Goal: Task Accomplishment & Management: Manage account settings

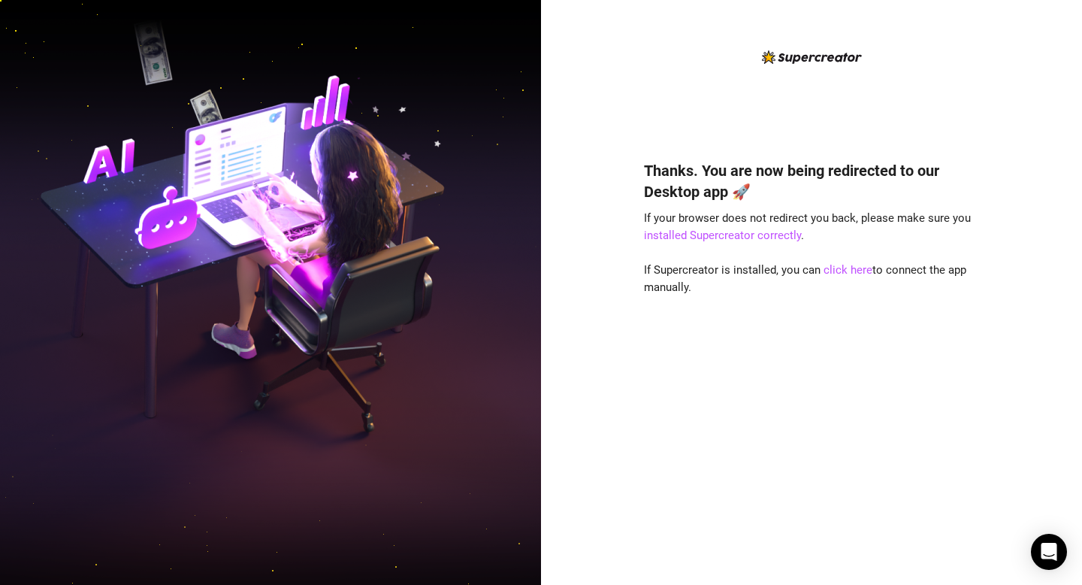
click at [834, 178] on h4 "Thanks. You are now being redirected to our Desktop app 🚀" at bounding box center [811, 181] width 335 height 42
click at [882, 174] on h4 "Thanks. You are now being redirected to our Desktop app 🚀" at bounding box center [811, 181] width 335 height 42
click at [847, 244] on div "Thanks. You are now being redirected to our Desktop app 🚀 If your browser does …" at bounding box center [811, 350] width 335 height 421
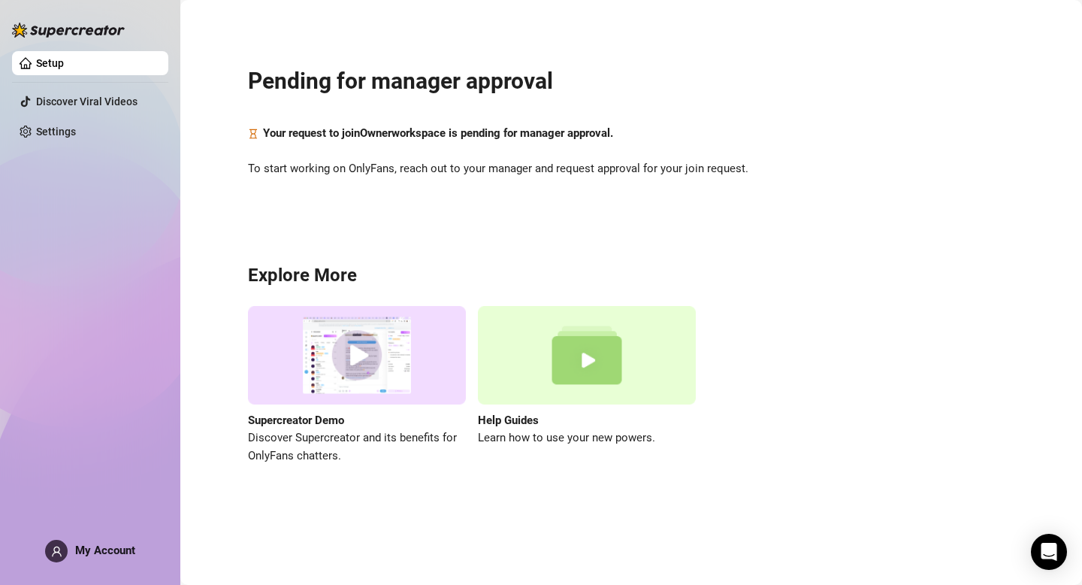
click at [114, 543] on span "My Account" at bounding box center [105, 550] width 60 height 14
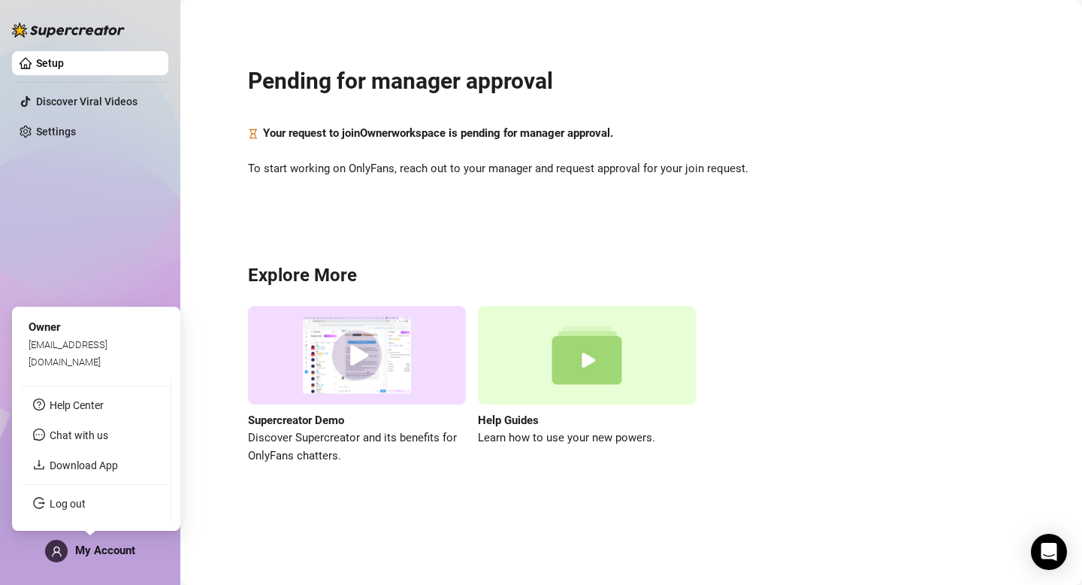
click at [95, 565] on div "Setup Discover Viral Videos Settings My Account" at bounding box center [90, 285] width 156 height 571
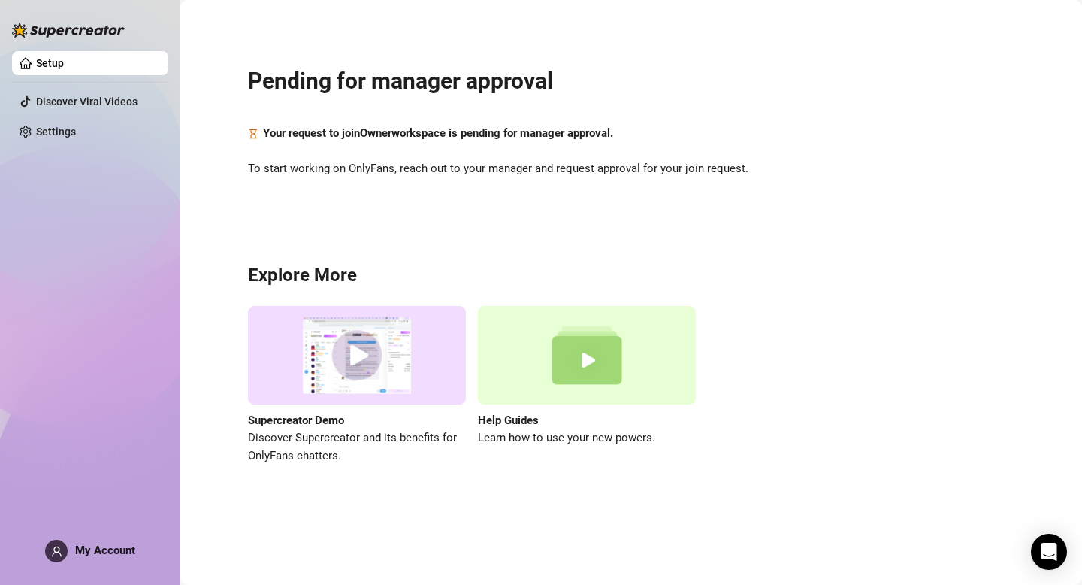
click at [95, 557] on div "My Account" at bounding box center [90, 551] width 90 height 23
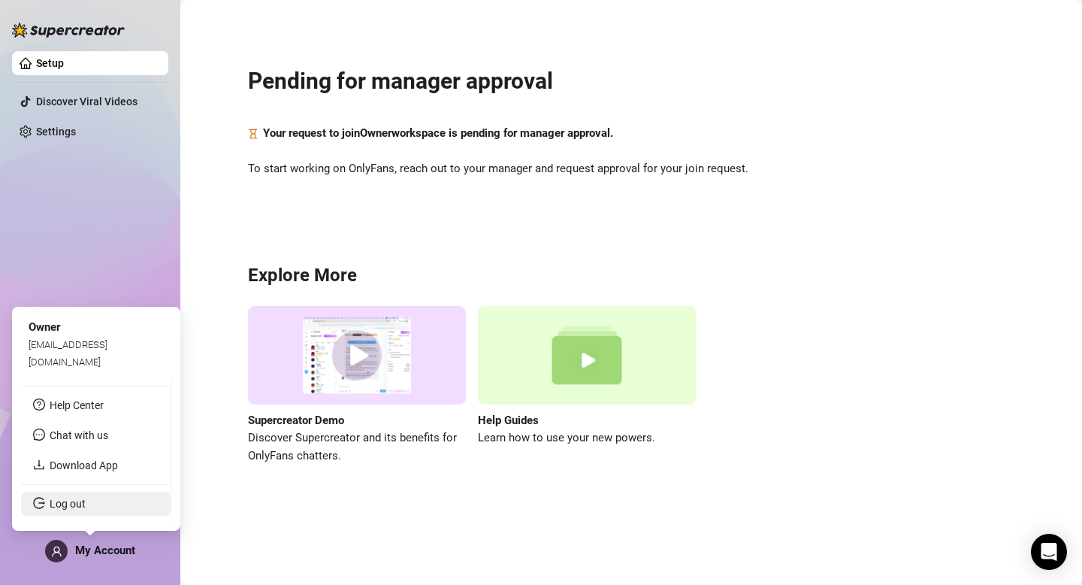
click at [70, 505] on link "Log out" at bounding box center [68, 504] width 36 height 12
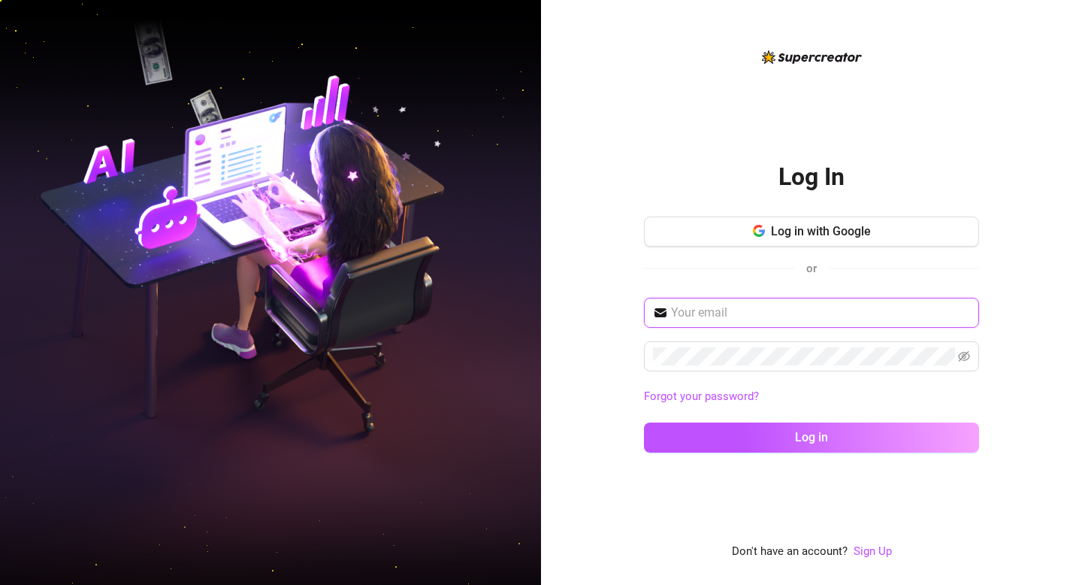
type input "[EMAIL_ADDRESS][DOMAIN_NAME]"
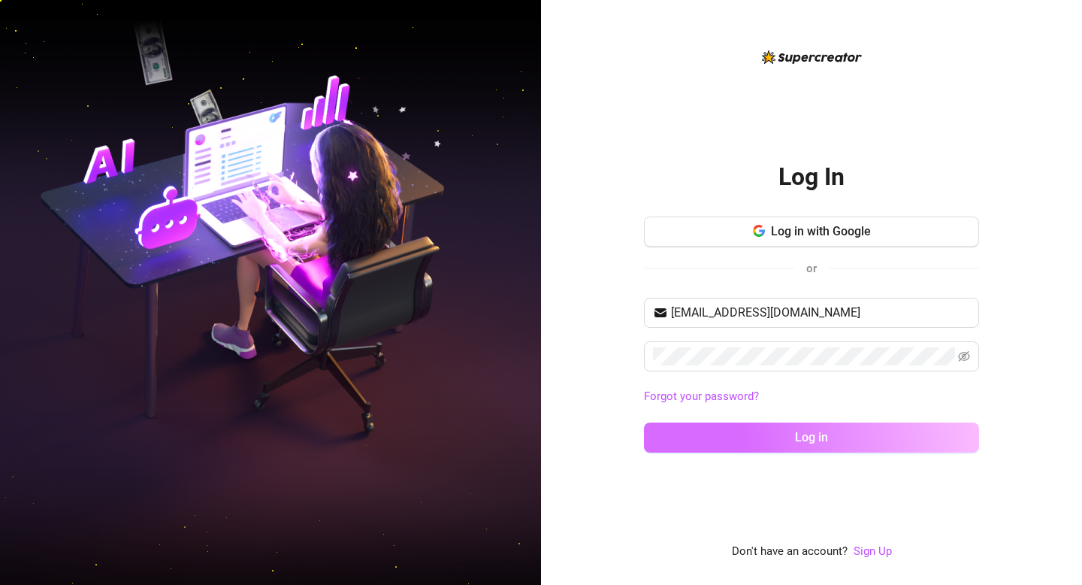
click at [806, 436] on span "Log in" at bounding box center [811, 437] width 33 height 14
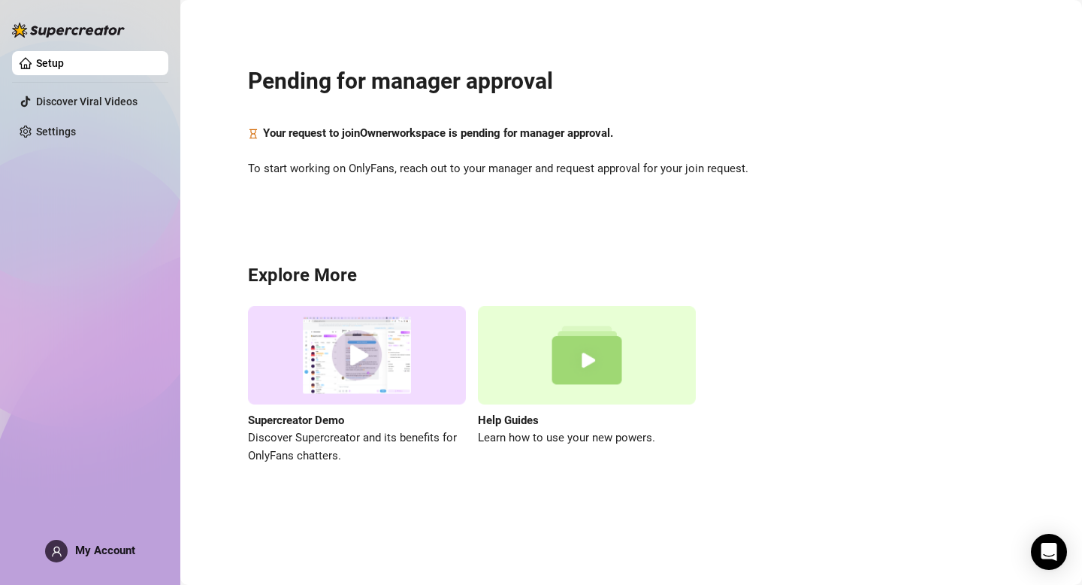
drag, startPoint x: 331, startPoint y: 83, endPoint x: 406, endPoint y: 83, distance: 74.4
click at [335, 83] on h2 "Pending for manager approval" at bounding box center [631, 81] width 767 height 29
click at [482, 74] on h2 "Pending for manager approval" at bounding box center [631, 81] width 767 height 29
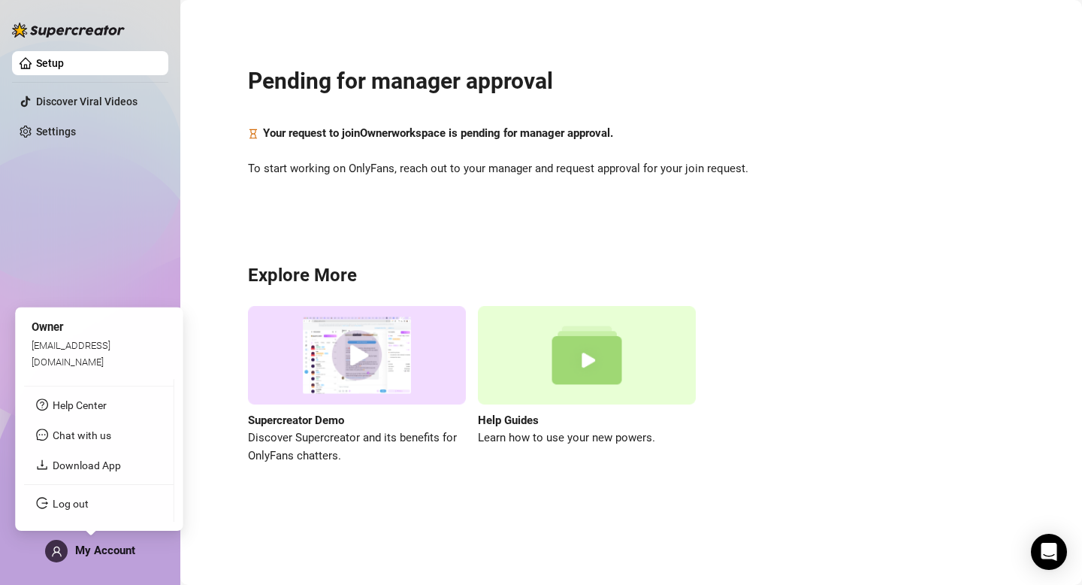
click at [81, 543] on span "My Account" at bounding box center [105, 550] width 60 height 14
click at [86, 507] on link "Log out" at bounding box center [68, 504] width 36 height 12
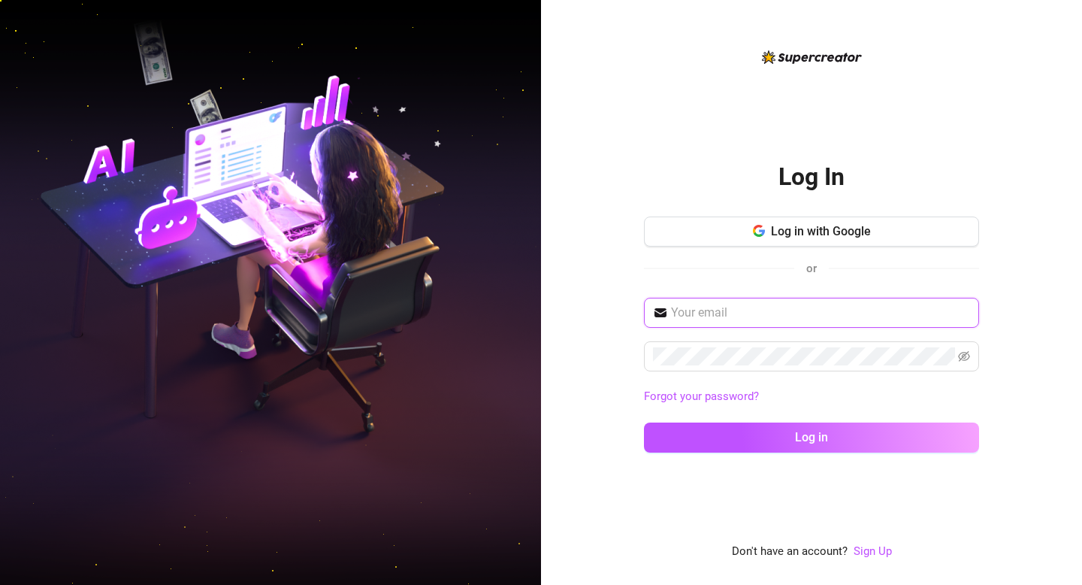
type input "[EMAIL_ADDRESS][DOMAIN_NAME]"
click at [837, 317] on input "[EMAIL_ADDRESS][DOMAIN_NAME]" at bounding box center [820, 313] width 299 height 18
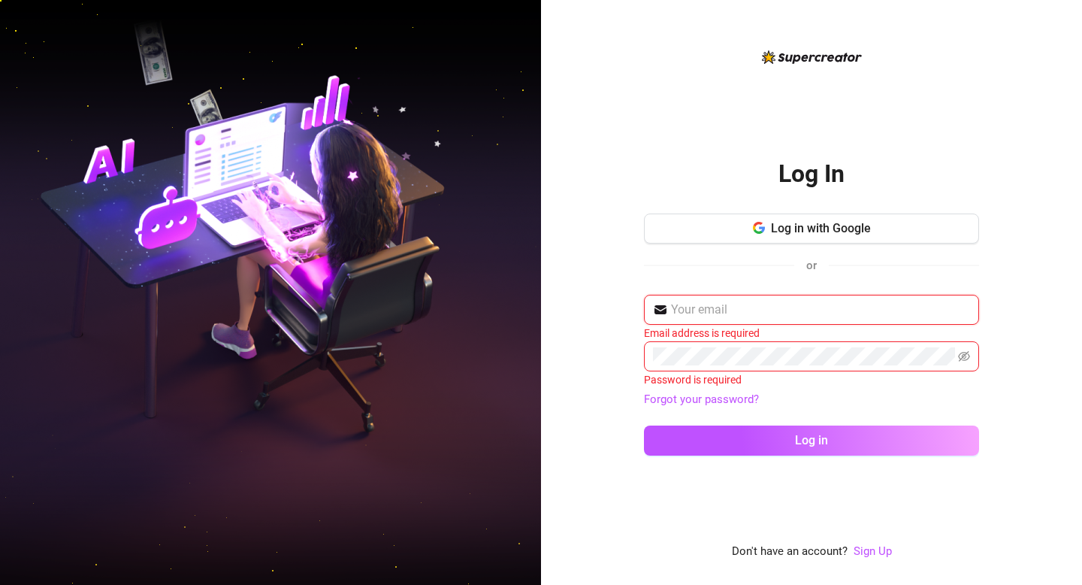
click at [695, 313] on input "text" at bounding box center [820, 310] width 299 height 18
paste input "[EMAIL_ADDRESS][DOMAIN_NAME]"
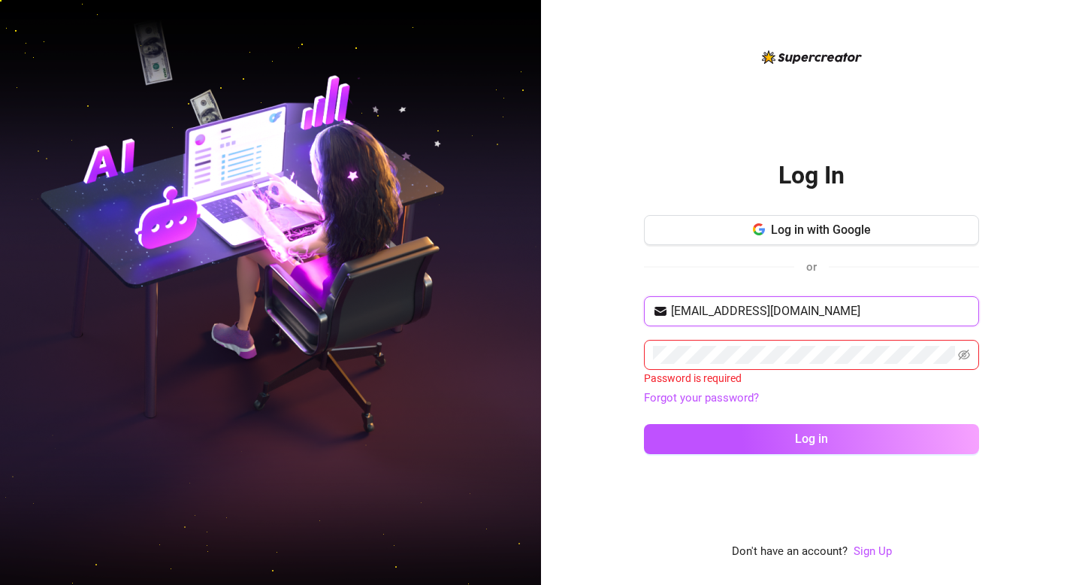
type input "[EMAIL_ADDRESS][DOMAIN_NAME]"
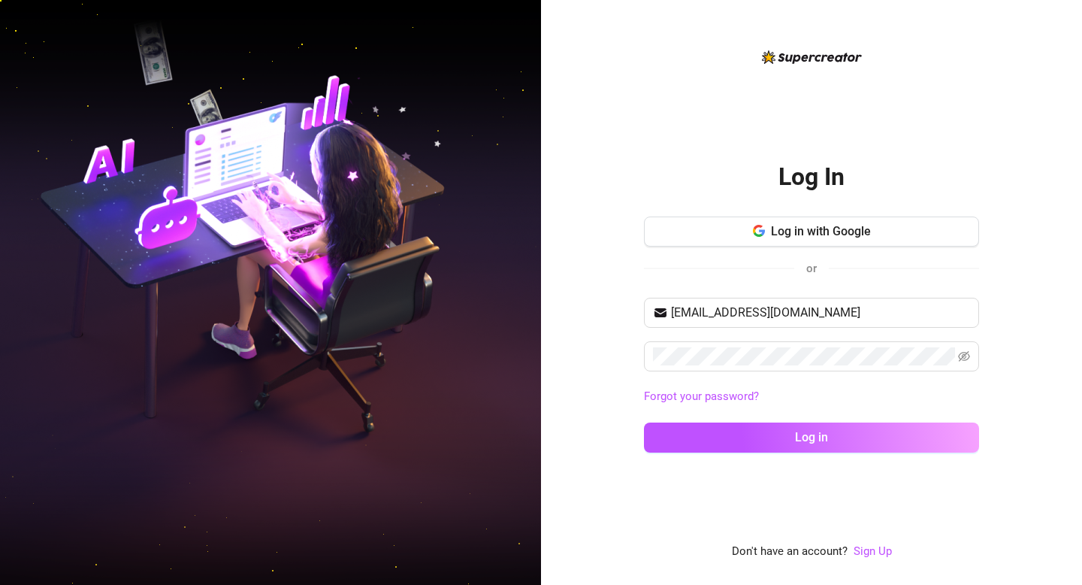
click at [616, 343] on div "Log In Log in with Google or [EMAIL_ADDRESS][DOMAIN_NAME] Forgot your password?…" at bounding box center [811, 292] width 541 height 585
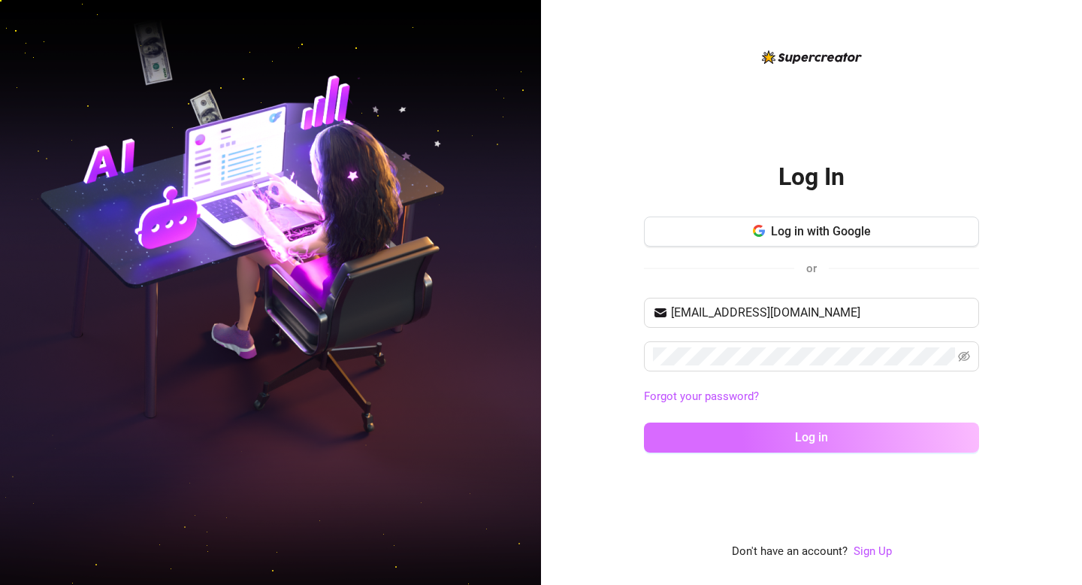
click at [870, 443] on button "Log in" at bounding box center [811, 437] width 335 height 30
